Goal: Task Accomplishment & Management: Manage account settings

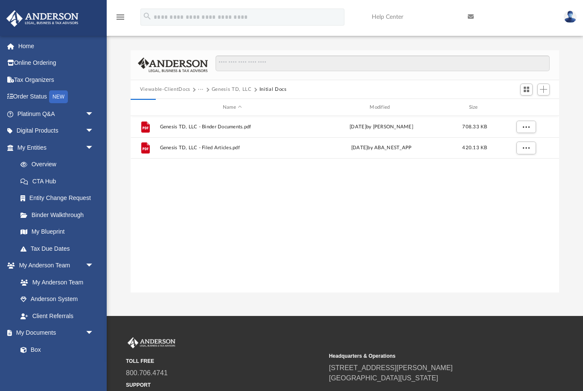
scroll to position [194, 429]
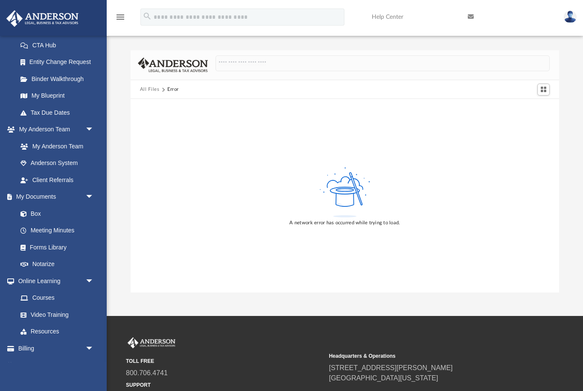
click at [41, 212] on link "Box" at bounding box center [55, 213] width 86 height 17
click at [58, 129] on link "My [PERSON_NAME] Team arrow_drop_down" at bounding box center [54, 129] width 96 height 17
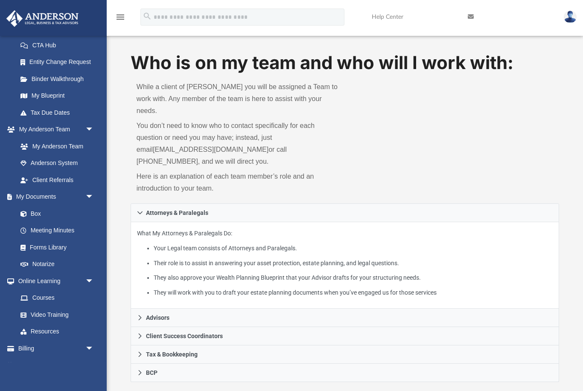
click at [36, 210] on link "Box" at bounding box center [55, 213] width 86 height 17
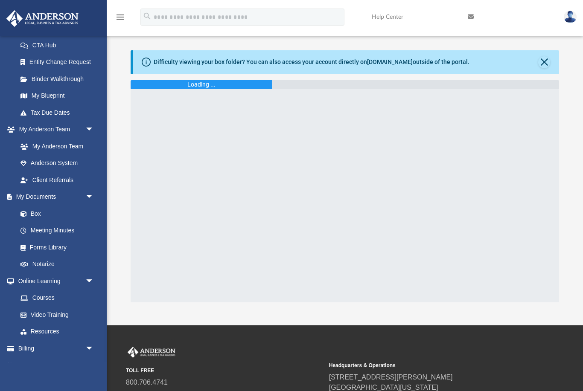
click at [548, 59] on button "Close" at bounding box center [544, 62] width 12 height 12
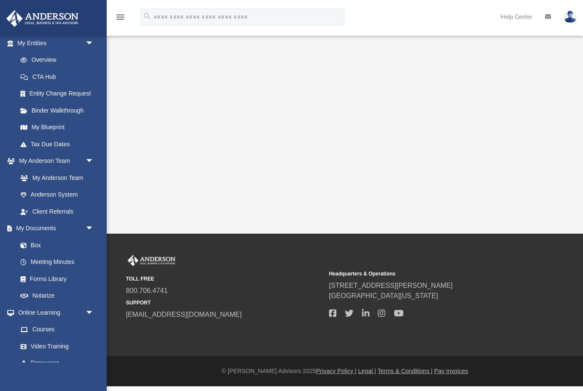
scroll to position [107, 0]
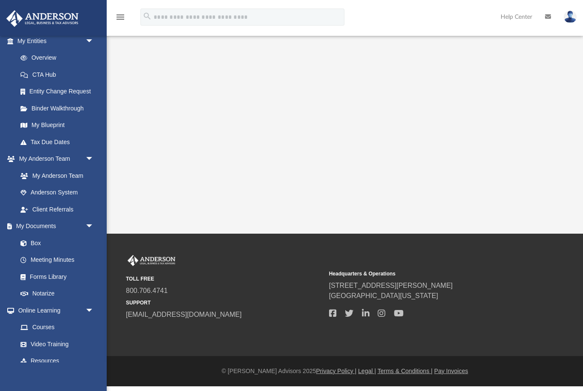
click at [42, 240] on link "Box" at bounding box center [55, 243] width 86 height 17
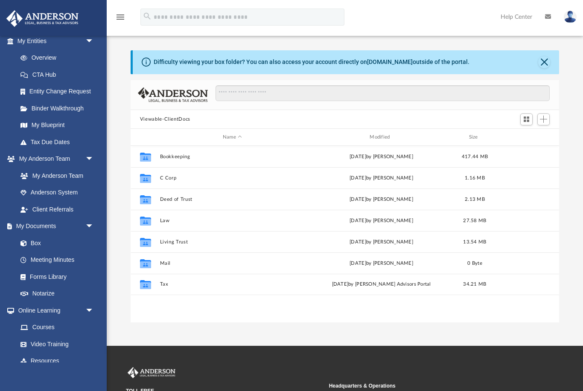
scroll to position [194, 429]
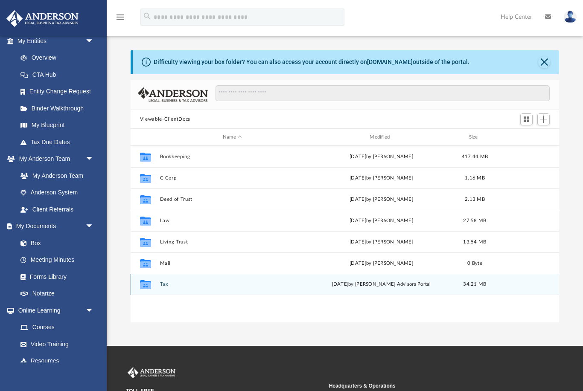
click at [167, 287] on button "Tax" at bounding box center [232, 285] width 145 height 6
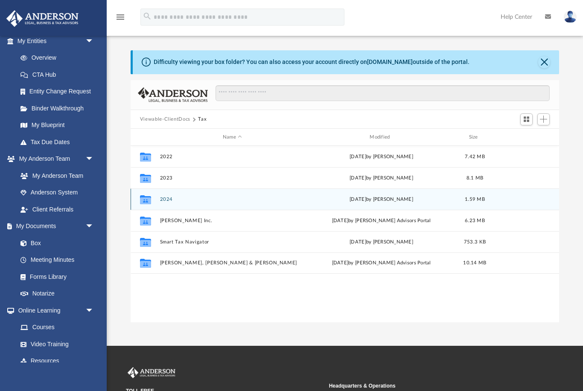
click at [170, 200] on button "2024" at bounding box center [232, 200] width 145 height 6
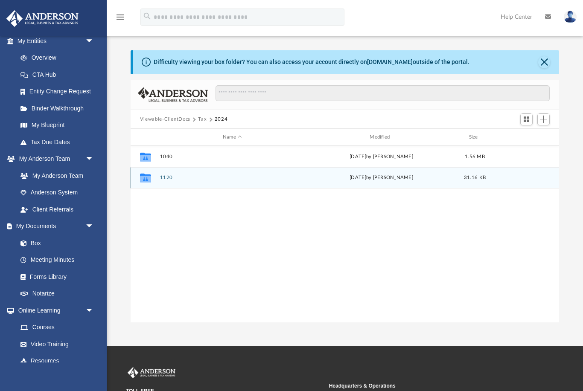
click at [169, 187] on div "Collaborated Folder 1120 [DATE] by [PERSON_NAME] 31.16 KB" at bounding box center [345, 177] width 428 height 21
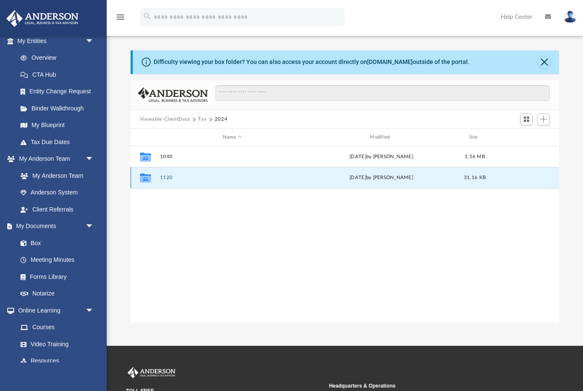
click at [146, 180] on icon "grid" at bounding box center [145, 179] width 11 height 7
click at [169, 181] on button "1120" at bounding box center [232, 178] width 145 height 6
click at [174, 184] on div "Collaborated Folder 1120 [DATE] by [PERSON_NAME] 31.16 KB" at bounding box center [345, 177] width 428 height 21
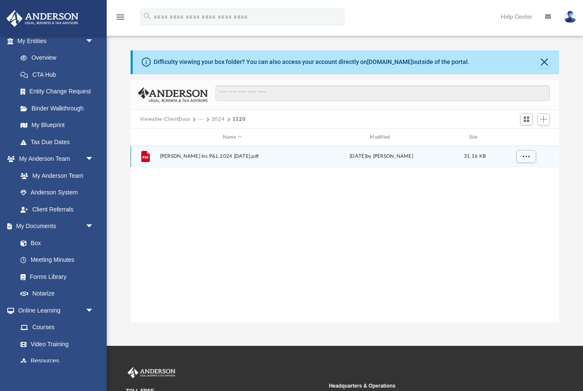
click at [243, 157] on span "[PERSON_NAME] Inc P&L 2024 [DATE].pdf" at bounding box center [232, 157] width 145 height 6
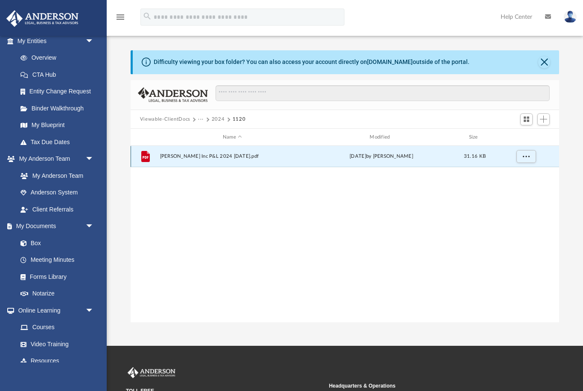
click at [528, 158] on span "More options" at bounding box center [525, 156] width 7 height 5
click at [519, 174] on li "Preview" at bounding box center [518, 173] width 25 height 9
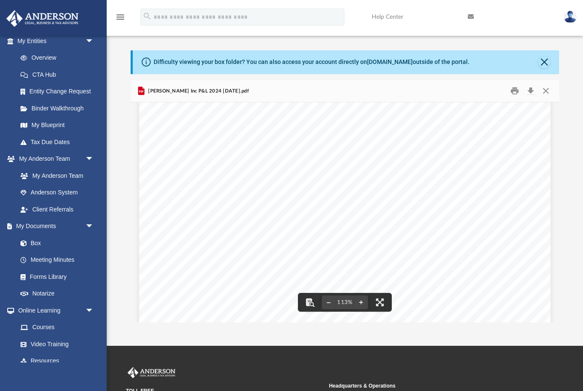
scroll to position [244, 0]
